Goal: Information Seeking & Learning: Learn about a topic

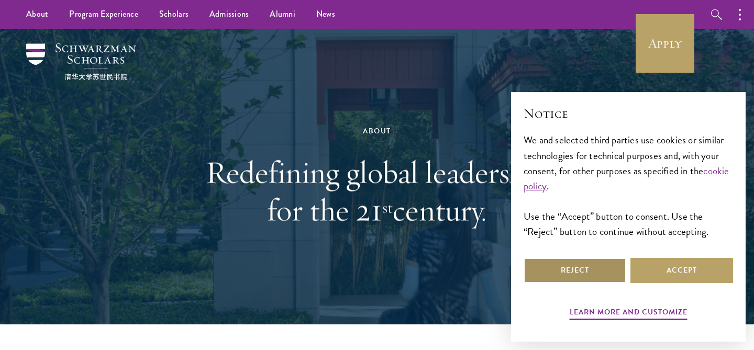
click at [562, 279] on button "Reject" at bounding box center [575, 270] width 103 height 25
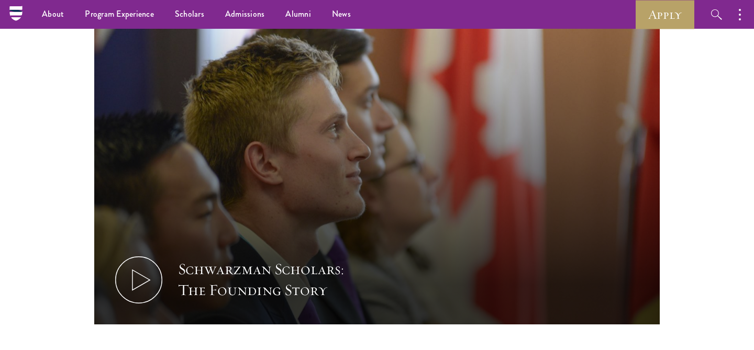
scroll to position [1402, 0]
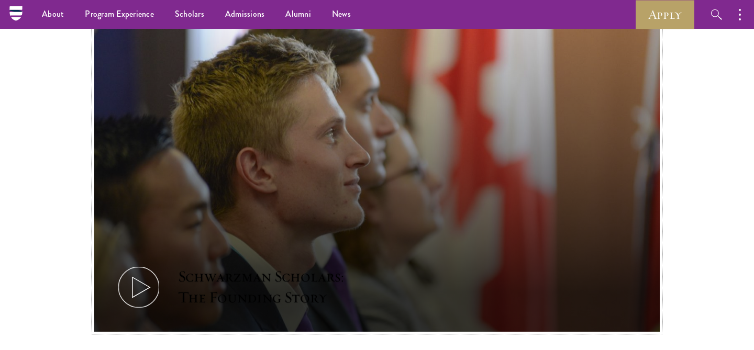
click at [134, 264] on icon at bounding box center [138, 287] width 47 height 47
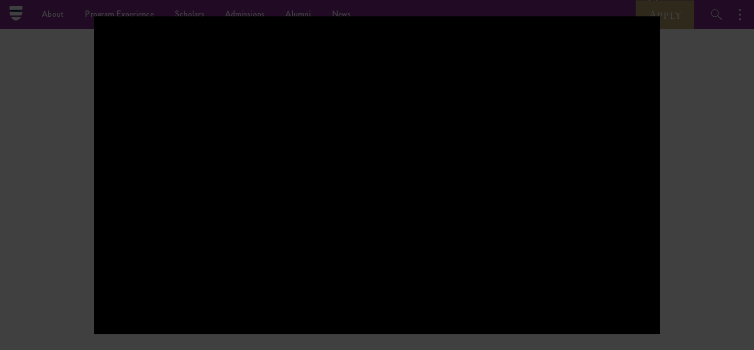
click at [682, 70] on div at bounding box center [377, 175] width 754 height 350
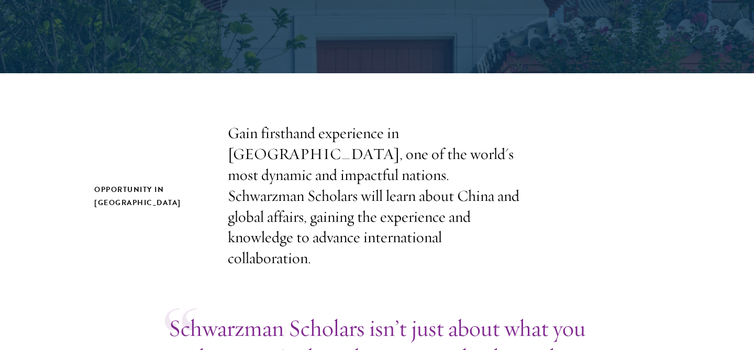
scroll to position [0, 0]
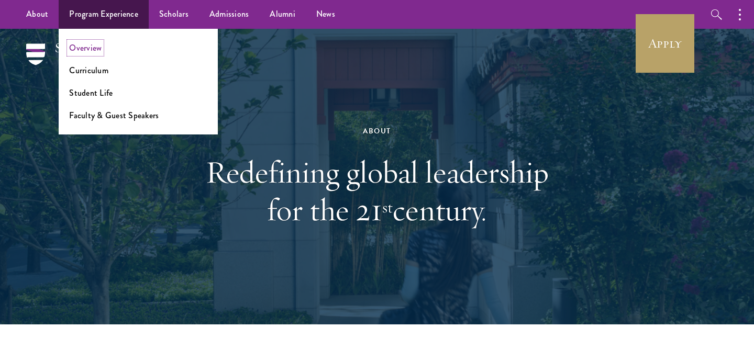
click at [93, 46] on link "Overview" at bounding box center [85, 48] width 32 height 12
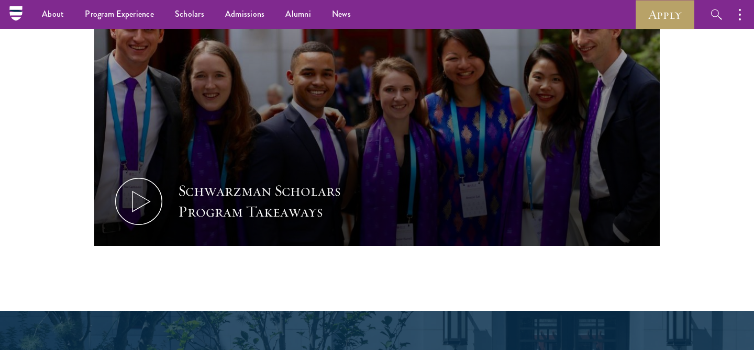
scroll to position [1084, 0]
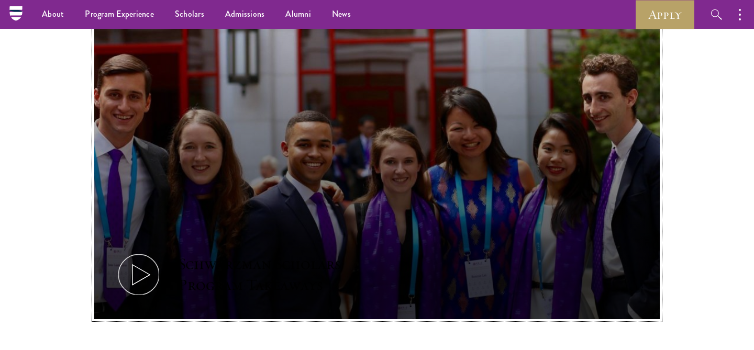
click at [131, 251] on icon at bounding box center [138, 274] width 47 height 47
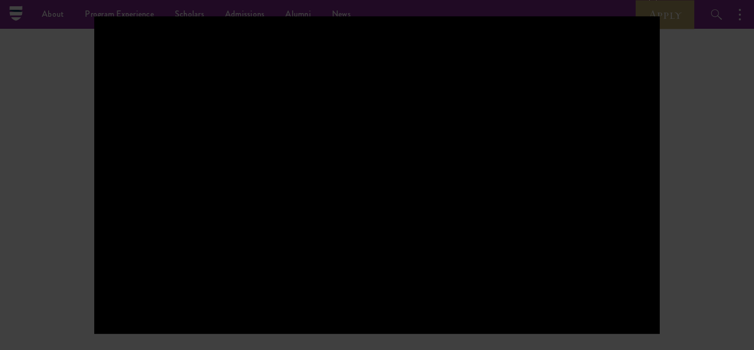
click at [53, 199] on div at bounding box center [377, 175] width 754 height 350
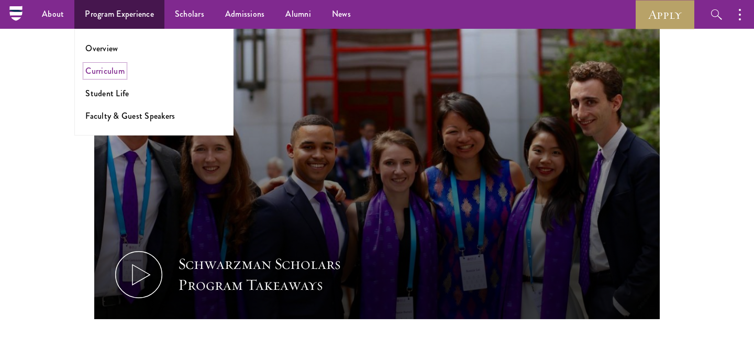
click at [102, 68] on link "Curriculum" at bounding box center [104, 71] width 39 height 12
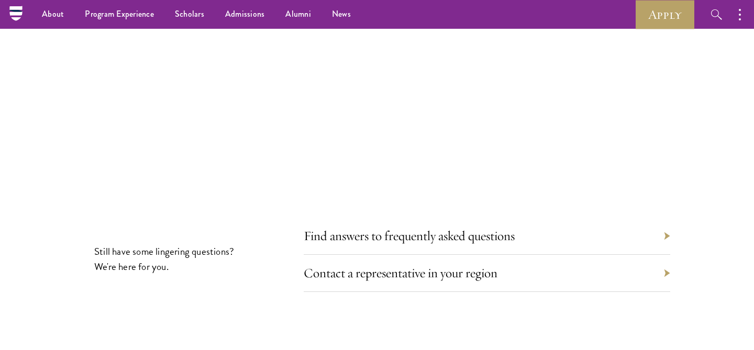
scroll to position [5649, 0]
click at [329, 219] on div "Find answers to frequently asked questions" at bounding box center [487, 237] width 367 height 37
click at [340, 229] on link "Find answers to frequently asked questions" at bounding box center [417, 237] width 211 height 16
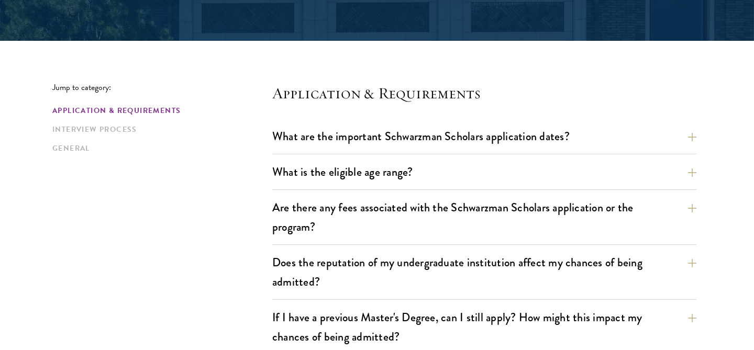
scroll to position [267, 0]
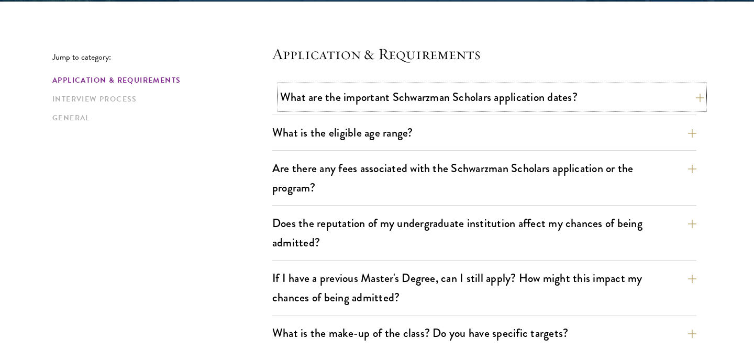
click at [395, 96] on button "What are the important Schwarzman Scholars application dates?" at bounding box center [492, 97] width 424 height 24
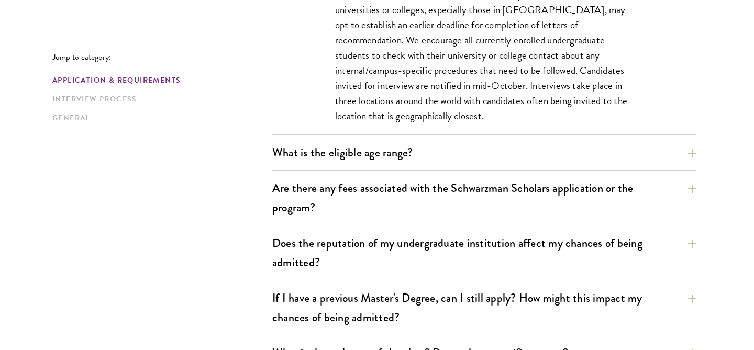
scroll to position [558, 0]
click at [334, 147] on button "What is the eligible age range?" at bounding box center [492, 152] width 424 height 24
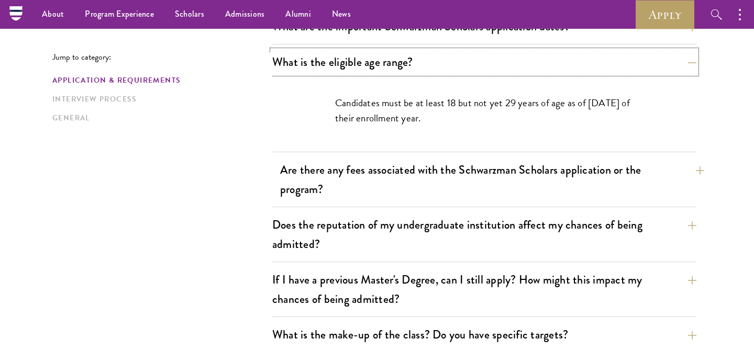
scroll to position [330, 0]
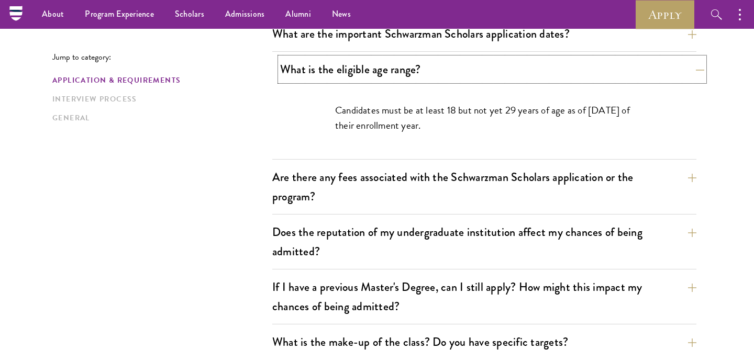
click at [689, 72] on button "What is the eligible age range?" at bounding box center [492, 70] width 424 height 24
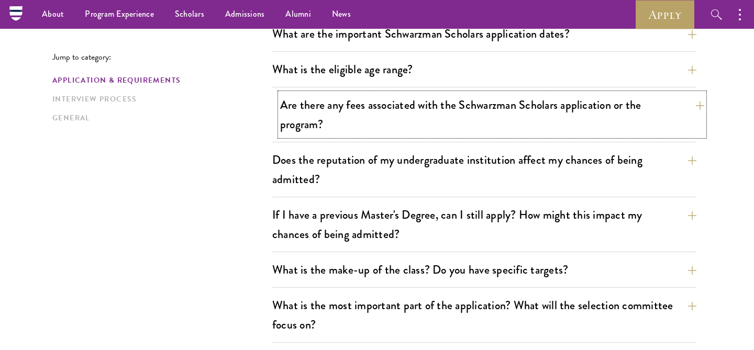
click at [660, 109] on button "Are there any fees associated with the Schwarzman Scholars application or the p…" at bounding box center [492, 114] width 424 height 43
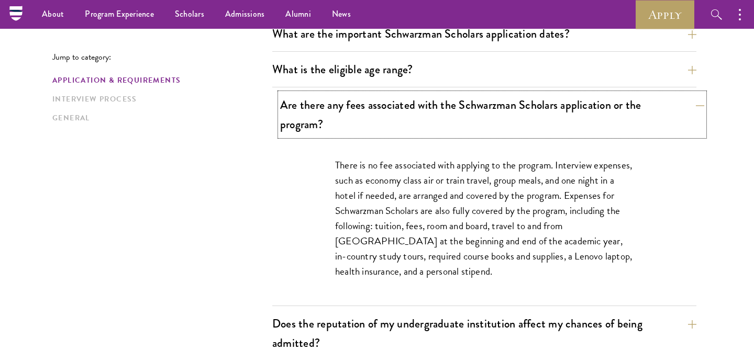
click at [660, 109] on button "Are there any fees associated with the Schwarzman Scholars application or the p…" at bounding box center [492, 114] width 424 height 43
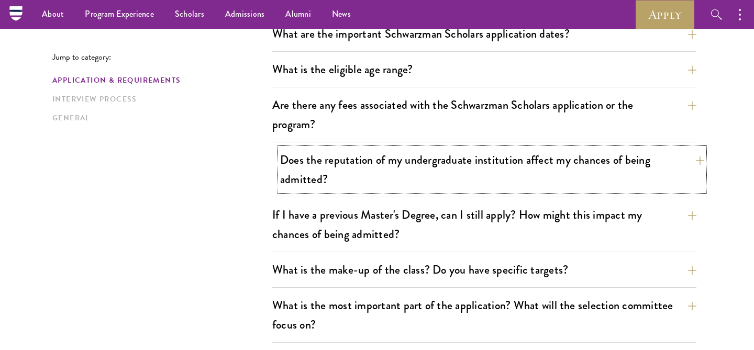
click at [662, 160] on button "Does the reputation of my undergraduate institution affect my chances of being …" at bounding box center [492, 169] width 424 height 43
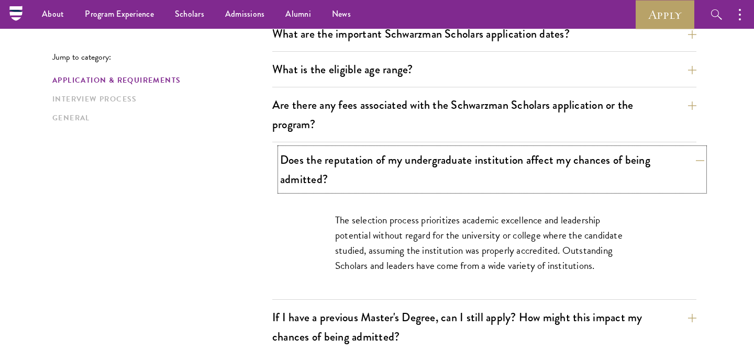
click at [662, 162] on button "Does the reputation of my undergraduate institution affect my chances of being …" at bounding box center [492, 169] width 424 height 43
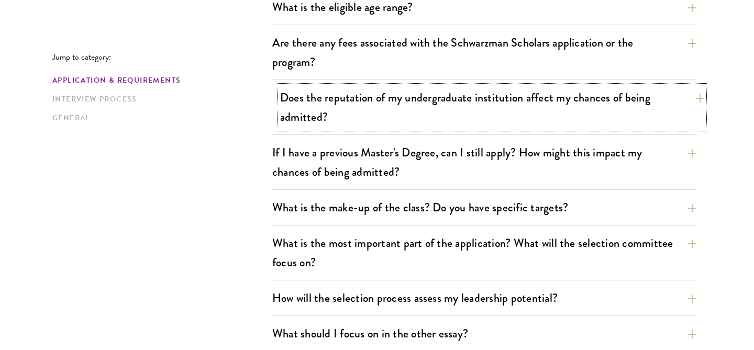
scroll to position [394, 0]
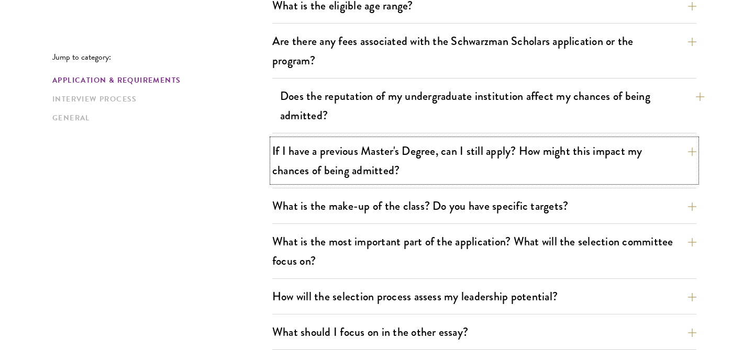
click at [662, 162] on button "If I have a previous Master's Degree, can I still apply? How might this impact …" at bounding box center [484, 160] width 424 height 43
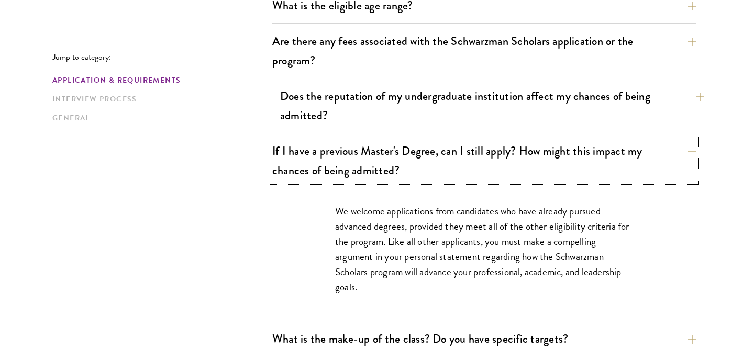
click at [662, 162] on button "If I have a previous Master's Degree, can I still apply? How might this impact …" at bounding box center [484, 160] width 424 height 43
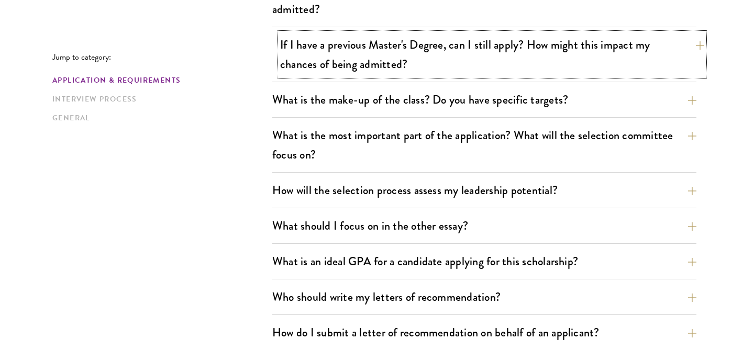
scroll to position [501, 0]
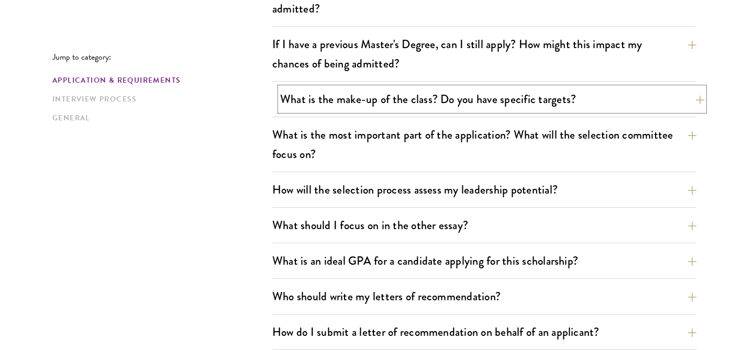
click at [637, 104] on button "What is the make-up of the class? Do you have specific targets?" at bounding box center [492, 99] width 424 height 24
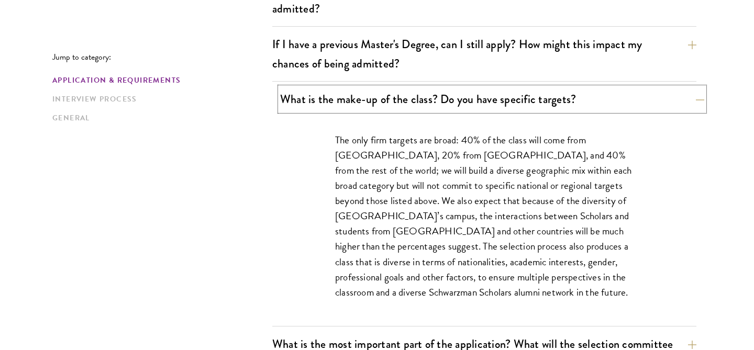
click at [637, 104] on button "What is the make-up of the class? Do you have specific targets?" at bounding box center [492, 99] width 424 height 24
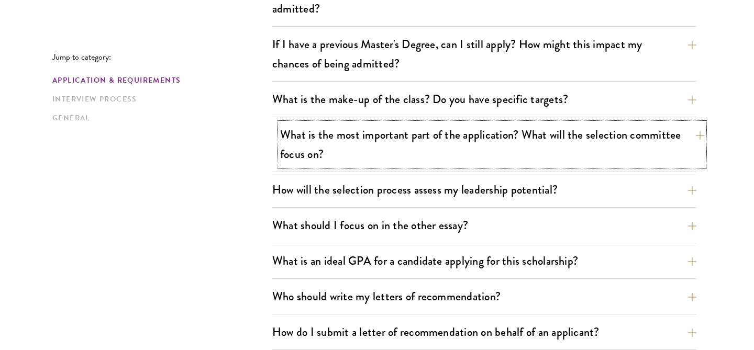
click at [641, 152] on button "What is the most important part of the application? What will the selection com…" at bounding box center [492, 144] width 424 height 43
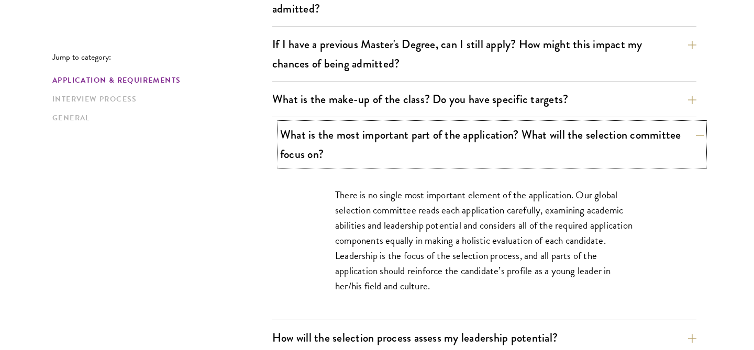
click at [641, 147] on button "What is the most important part of the application? What will the selection com…" at bounding box center [492, 144] width 424 height 43
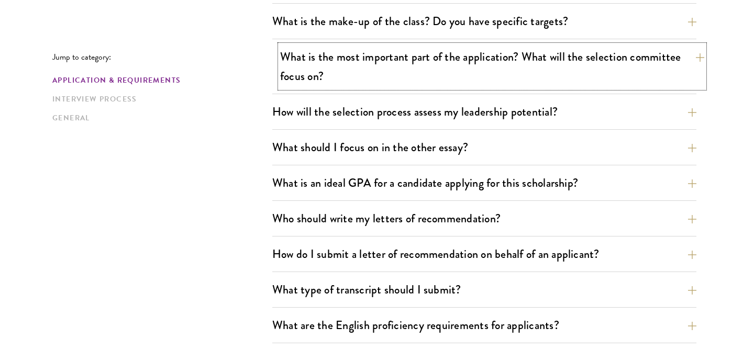
scroll to position [580, 0]
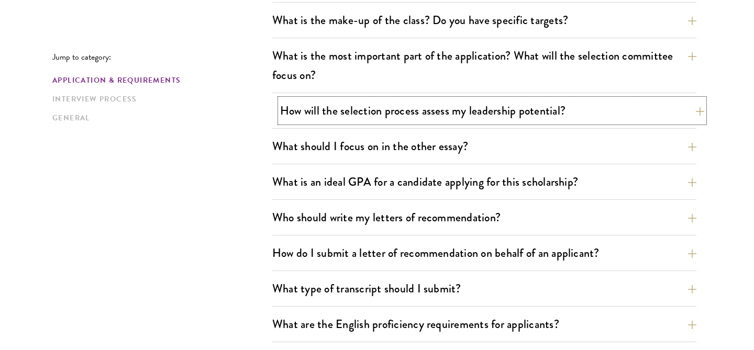
click at [629, 112] on button "How will the selection process assess my leadership potential?" at bounding box center [492, 111] width 424 height 24
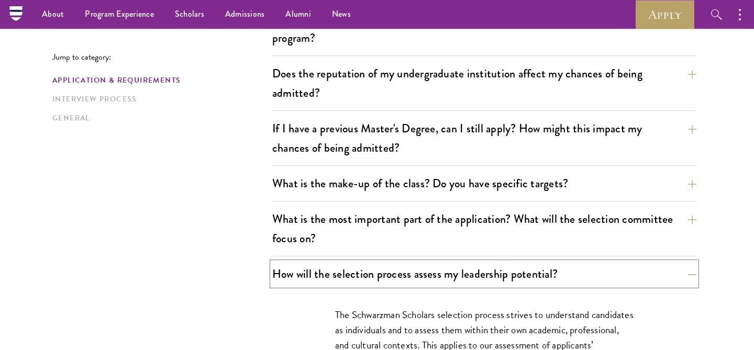
scroll to position [390, 0]
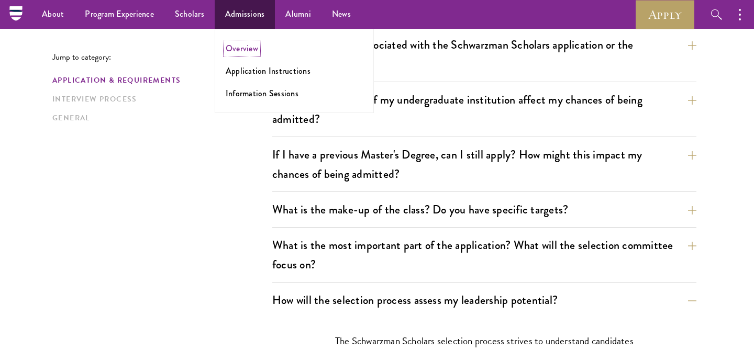
click at [246, 47] on link "Overview" at bounding box center [242, 48] width 32 height 12
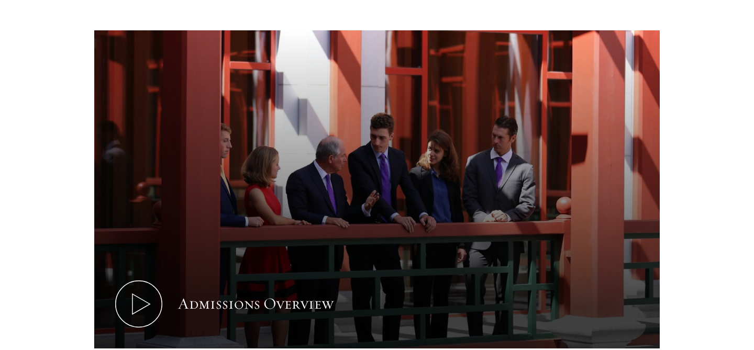
scroll to position [520, 0]
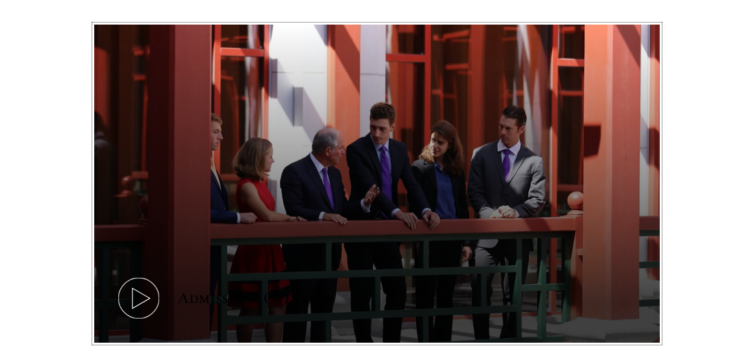
click at [143, 275] on icon at bounding box center [138, 298] width 47 height 47
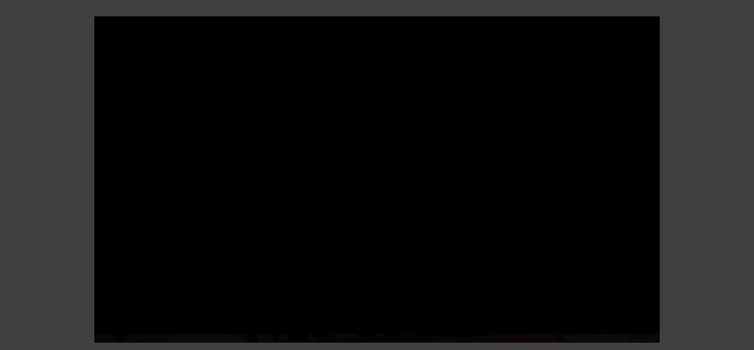
click at [18, 253] on div at bounding box center [377, 175] width 754 height 350
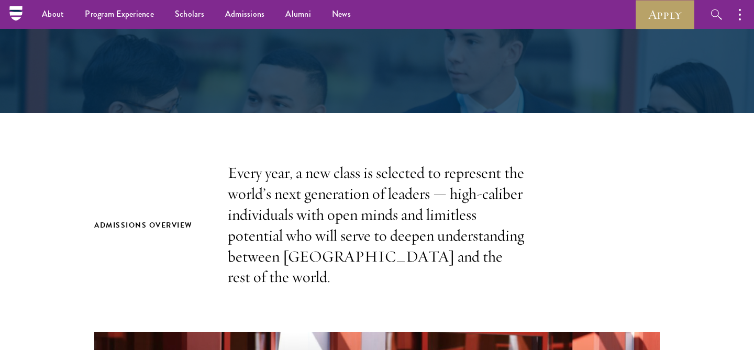
scroll to position [0, 0]
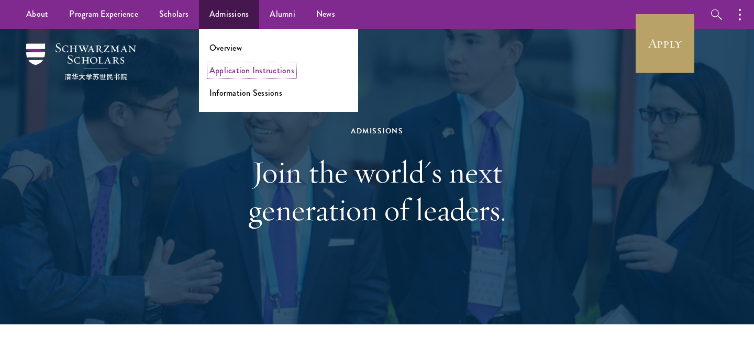
click at [235, 74] on link "Application Instructions" at bounding box center [252, 70] width 85 height 12
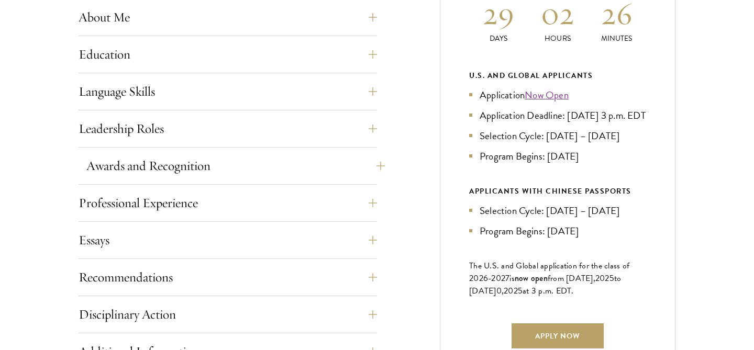
scroll to position [525, 0]
click at [373, 239] on button "Essays" at bounding box center [235, 239] width 299 height 25
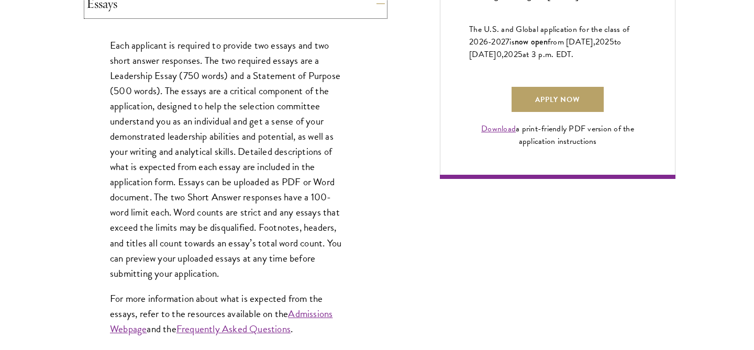
scroll to position [763, 0]
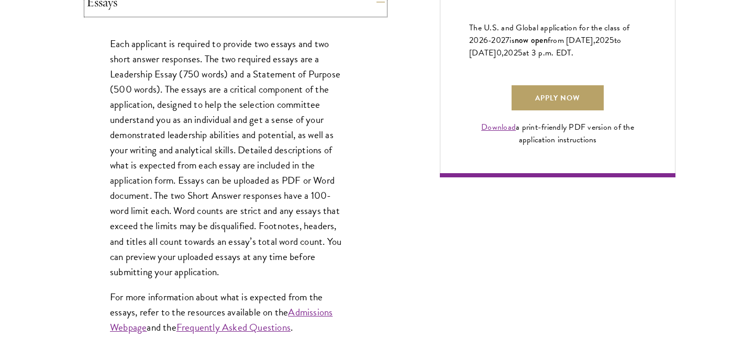
click at [374, 4] on button "Essays" at bounding box center [235, 2] width 299 height 25
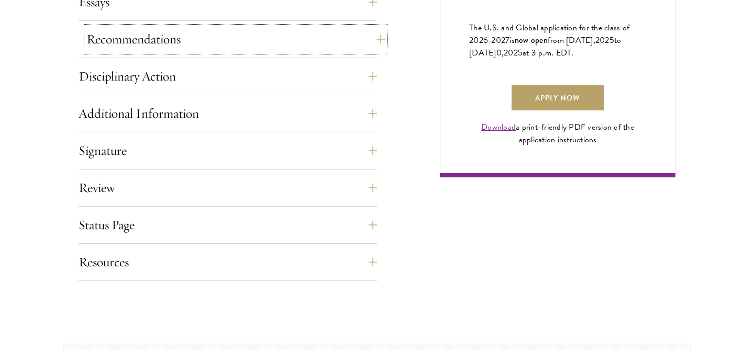
click at [363, 43] on button "Recommendations" at bounding box center [235, 39] width 299 height 25
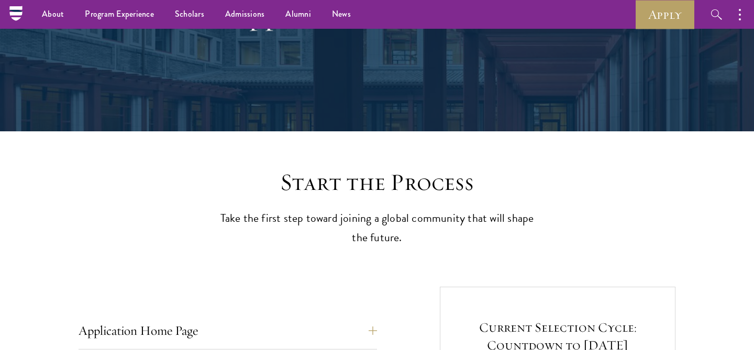
scroll to position [18, 0]
